Goal: Information Seeking & Learning: Learn about a topic

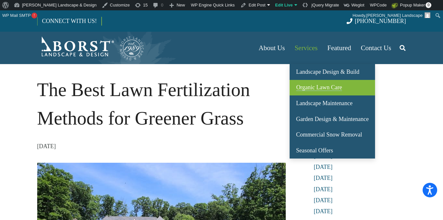
click at [313, 86] on span "Organic Lawn Care" at bounding box center [319, 87] width 46 height 6
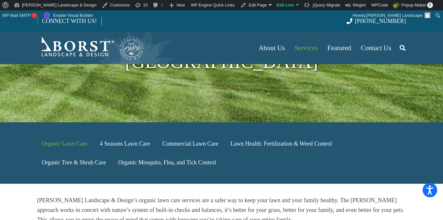
scroll to position [141, 0]
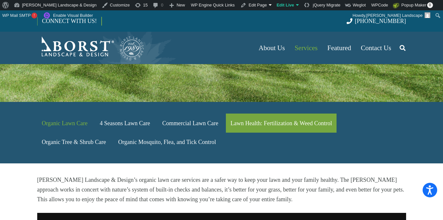
click at [251, 114] on link "Lawn Health: Fertilization & Weed Control" at bounding box center [281, 123] width 111 height 19
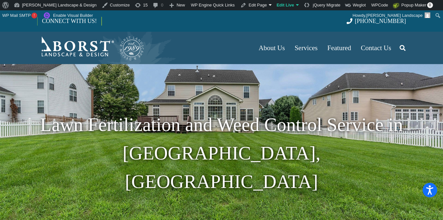
scroll to position [160, 0]
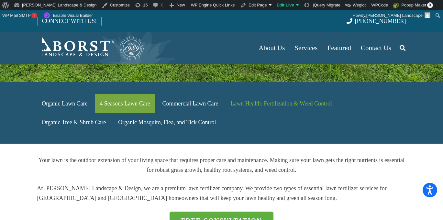
click at [123, 94] on link "4 Seasons Lawn Care" at bounding box center [125, 103] width 60 height 19
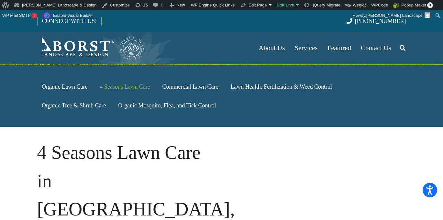
scroll to position [269, 0]
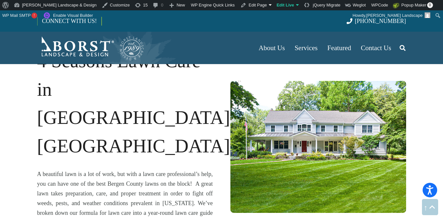
click at [85, 49] on img "Borst-Logo" at bounding box center [90, 48] width 107 height 26
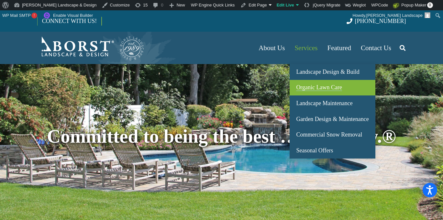
click at [312, 87] on span "Organic Lawn Care" at bounding box center [319, 87] width 46 height 6
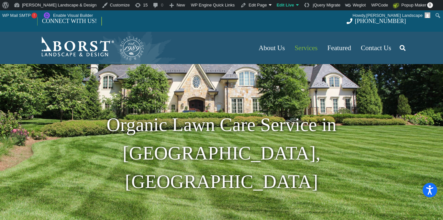
click at [71, 51] on img "Borst-Logo" at bounding box center [90, 48] width 107 height 26
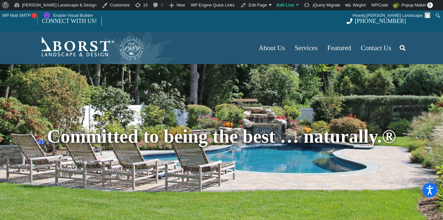
click at [403, 49] on icon "Search" at bounding box center [403, 48] width 6 height 16
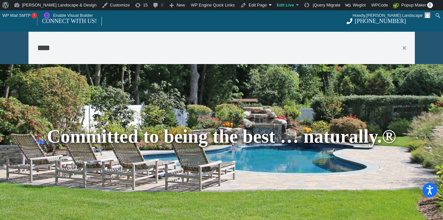
type input "****"
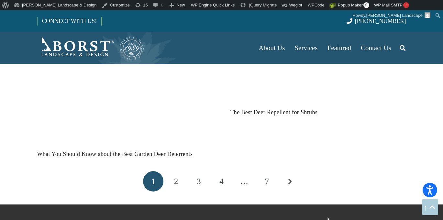
scroll to position [698, 0]
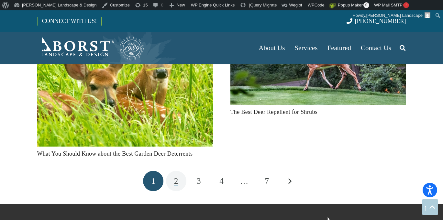
click at [168, 184] on link "2" at bounding box center [176, 181] width 20 height 20
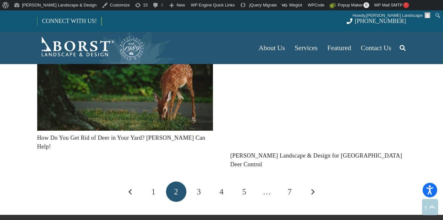
scroll to position [690, 0]
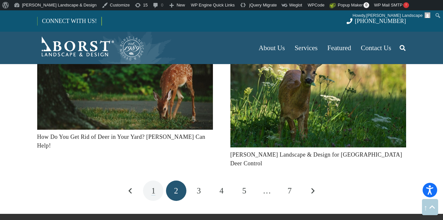
click at [152, 186] on span "1" at bounding box center [154, 190] width 4 height 9
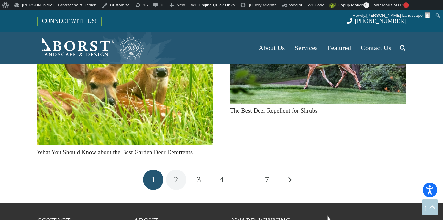
scroll to position [699, 0]
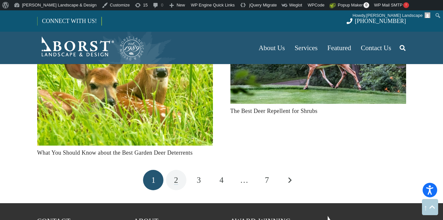
click at [180, 181] on link "2" at bounding box center [176, 180] width 20 height 20
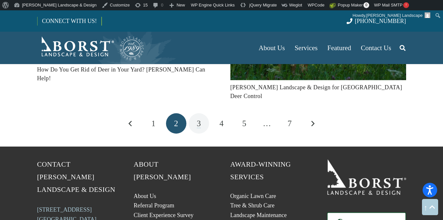
scroll to position [757, 0]
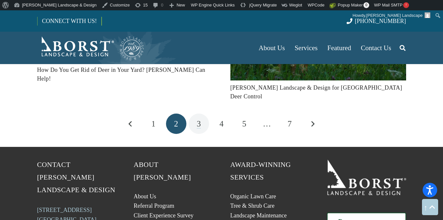
click at [199, 119] on span "3" at bounding box center [199, 123] width 4 height 9
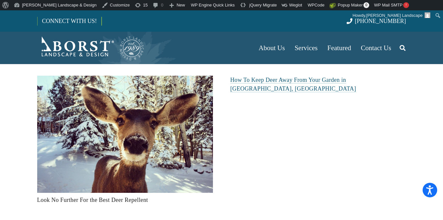
click at [331, 81] on link "How To Keep Deer Away From Your Garden in [GEOGRAPHIC_DATA], [GEOGRAPHIC_DATA]" at bounding box center [294, 84] width 126 height 15
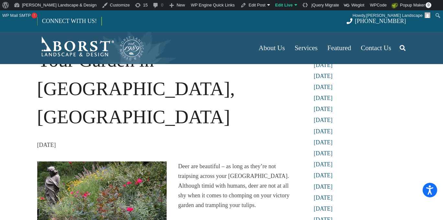
scroll to position [80, 0]
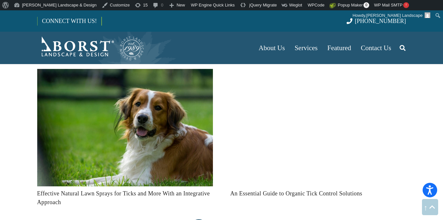
scroll to position [670, 0]
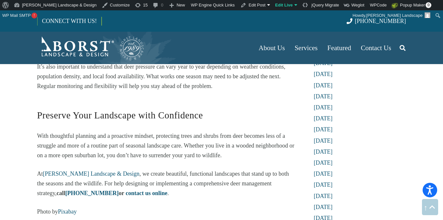
scroll to position [1533, 0]
